Goal: Task Accomplishment & Management: Use online tool/utility

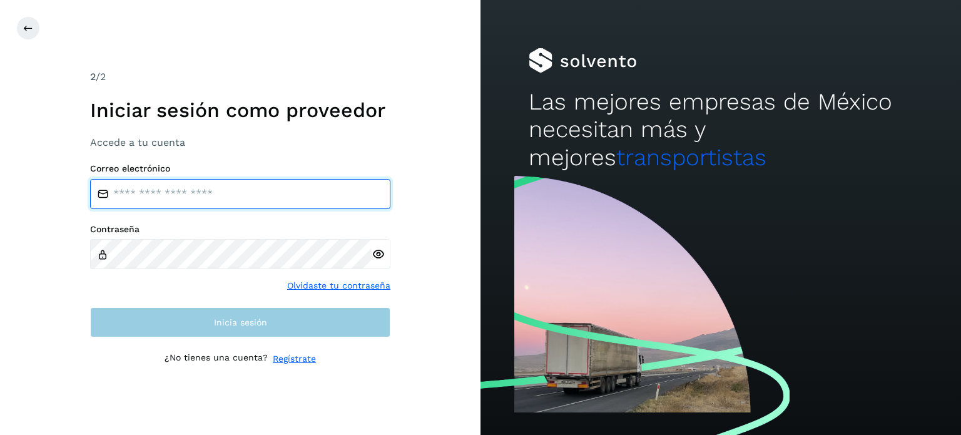
type input "**********"
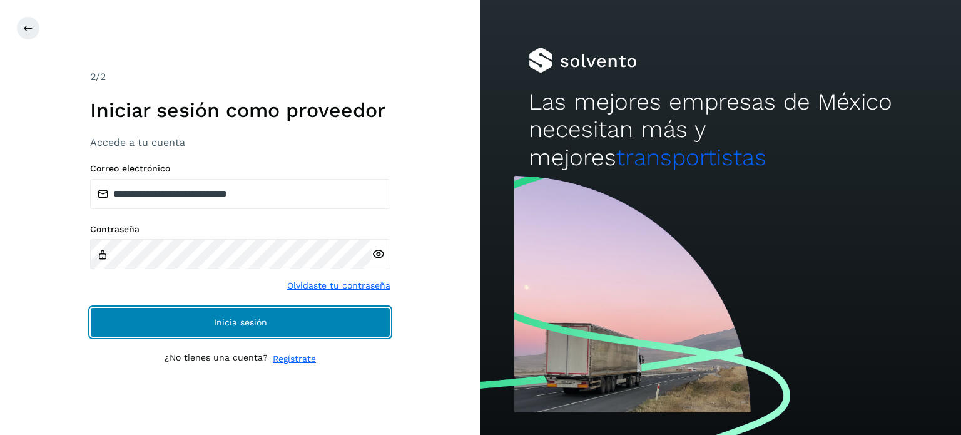
click at [359, 323] on button "Inicia sesión" at bounding box center [240, 322] width 300 height 30
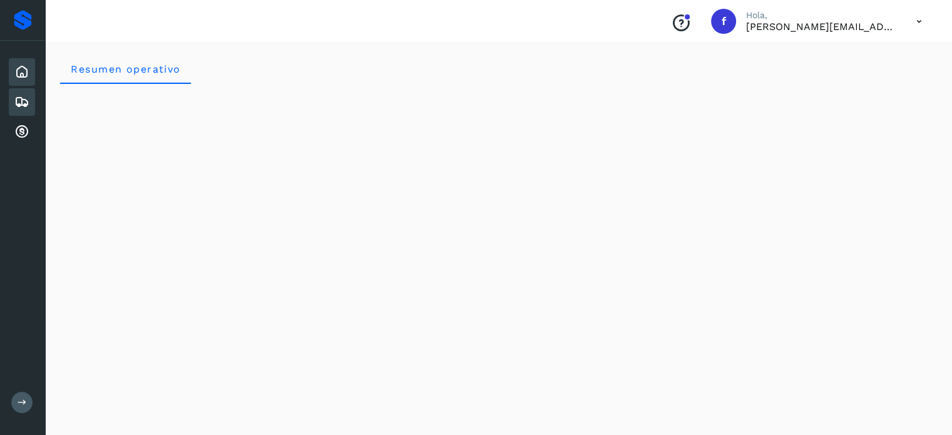
click at [28, 103] on icon at bounding box center [21, 102] width 15 height 15
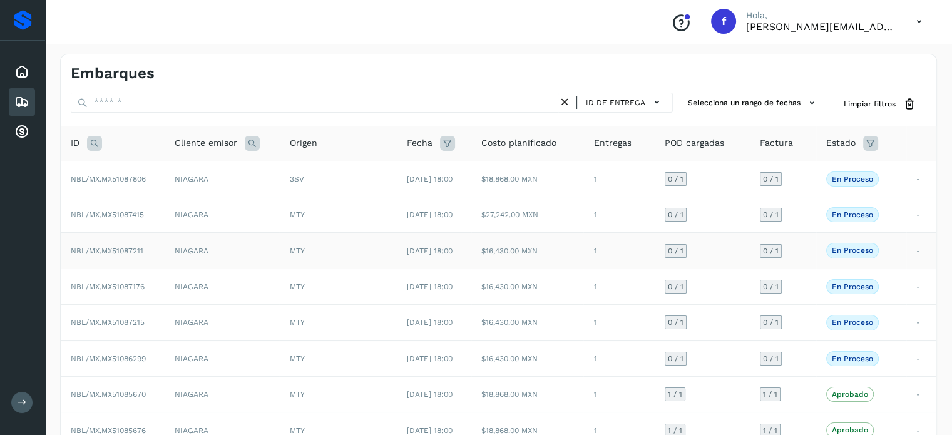
click at [126, 250] on span "NBL/MX.MX51087211" at bounding box center [107, 251] width 73 height 9
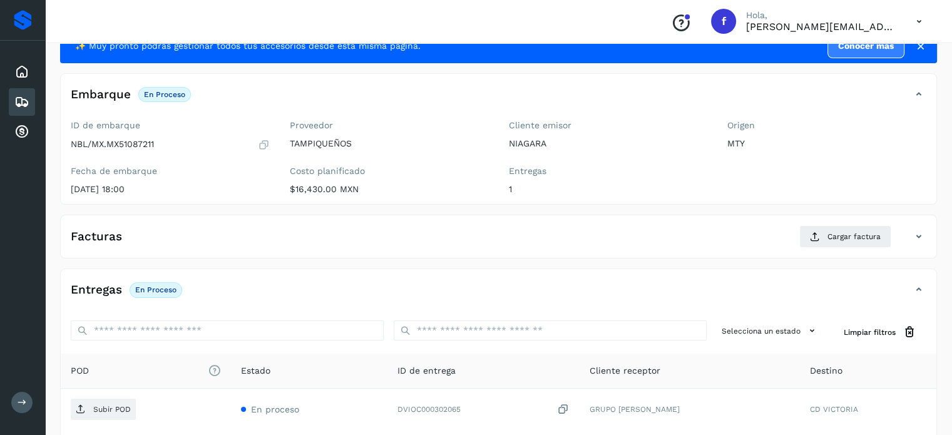
scroll to position [63, 0]
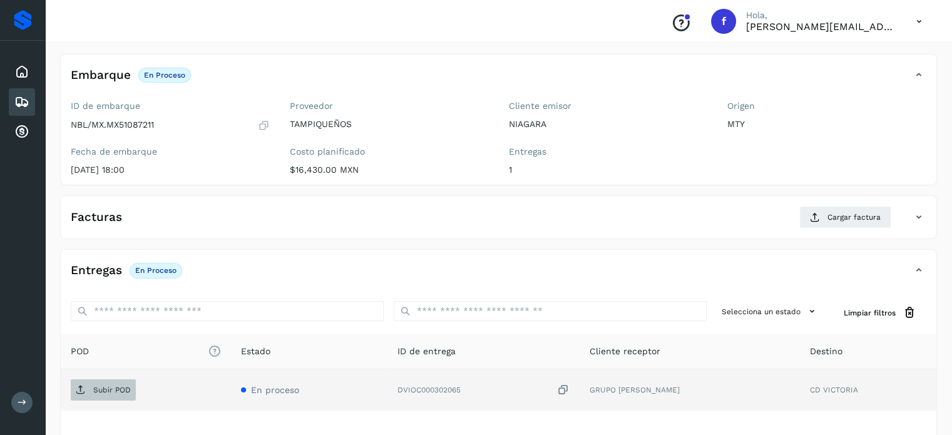
click at [109, 389] on p "Subir POD" at bounding box center [112, 390] width 38 height 9
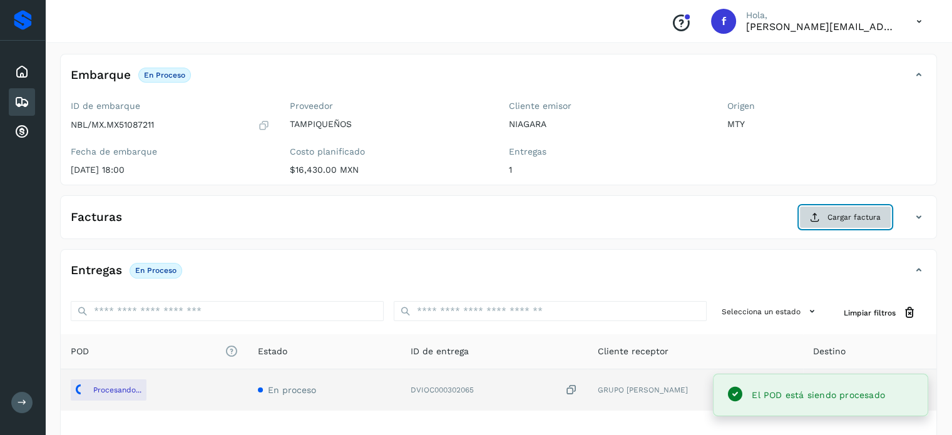
click at [846, 212] on span "Cargar factura" at bounding box center [854, 217] width 53 height 11
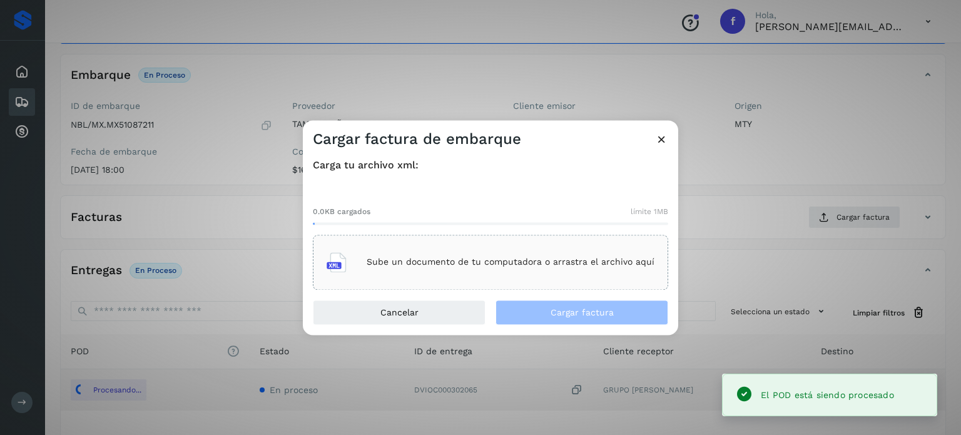
click at [439, 256] on div "Sube un documento de tu computadora o arrastra el archivo aquí" at bounding box center [491, 262] width 328 height 34
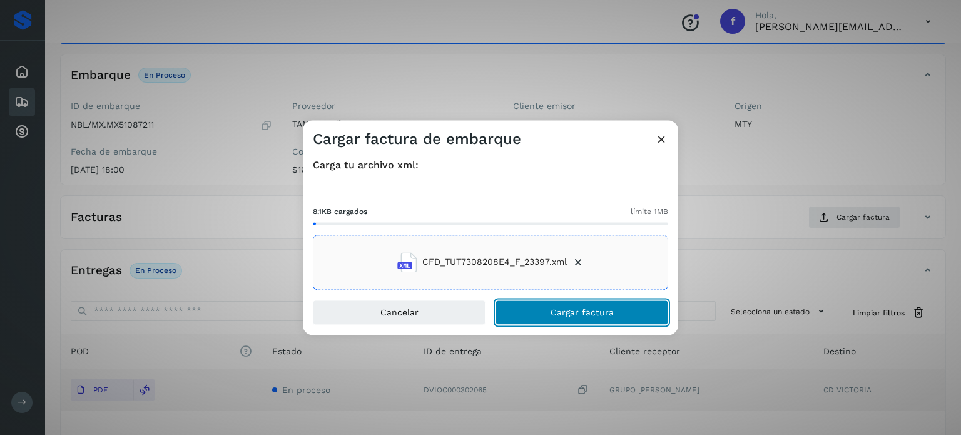
click at [509, 303] on button "Cargar factura" at bounding box center [582, 312] width 173 height 25
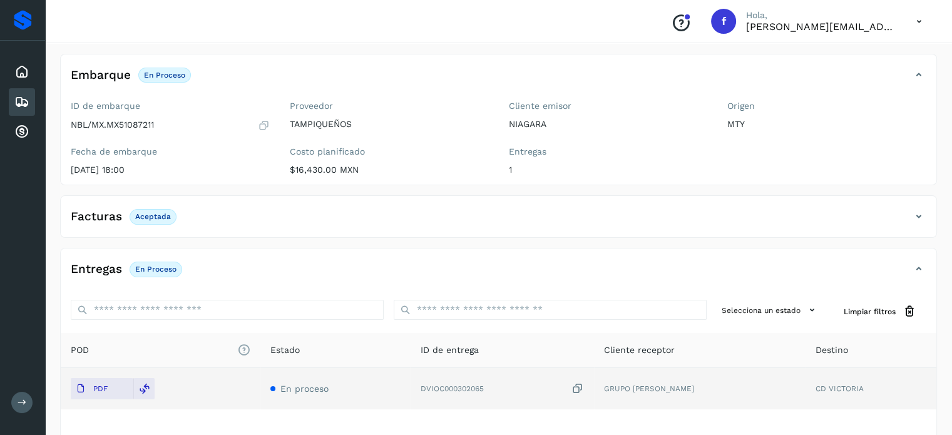
click at [23, 104] on icon at bounding box center [21, 102] width 15 height 15
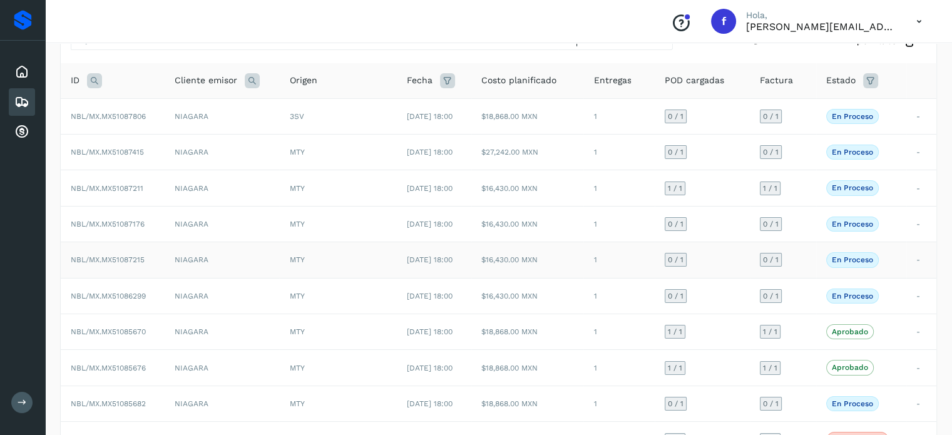
scroll to position [125, 0]
